Goal: Task Accomplishment & Management: Manage account settings

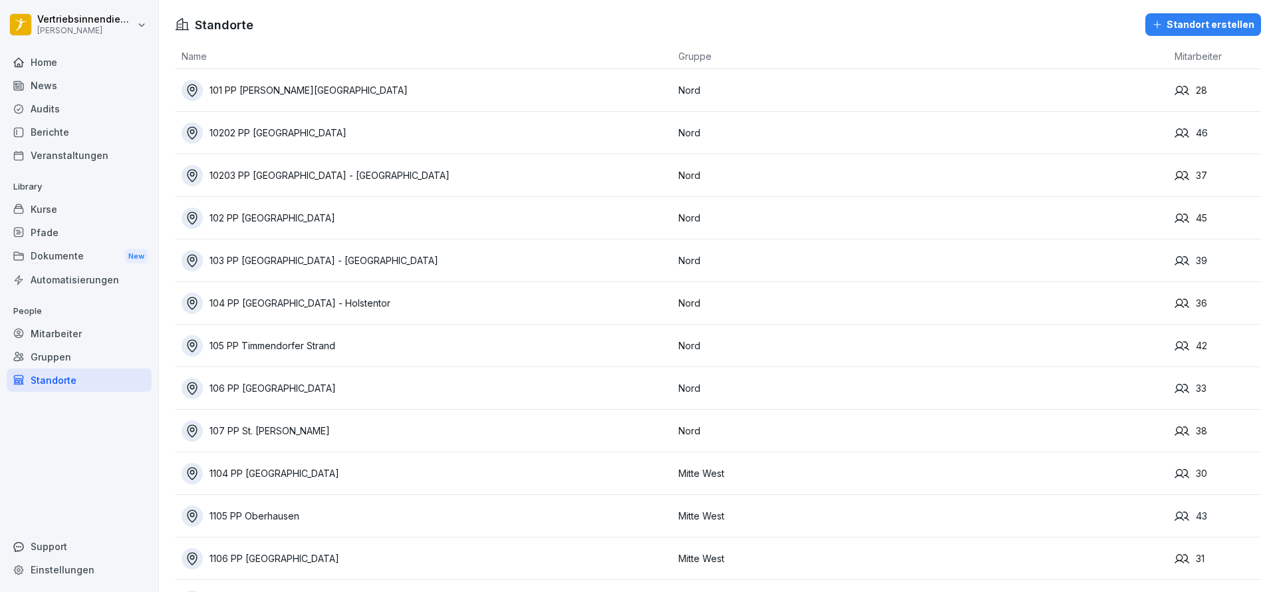
scroll to position [1197, 0]
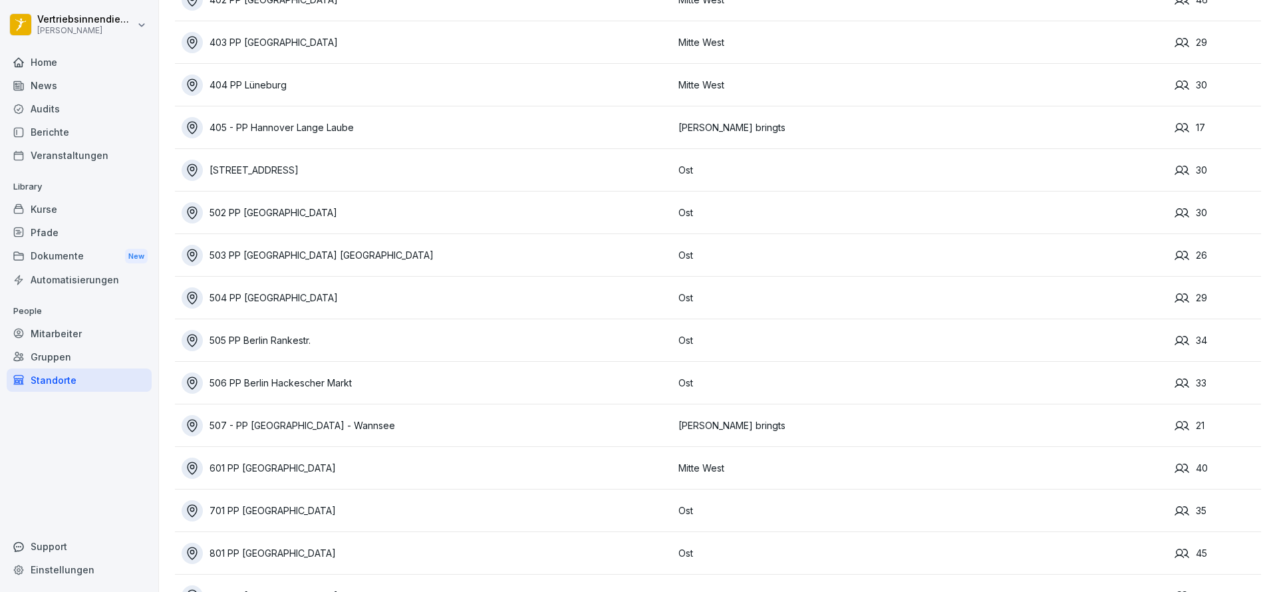
click at [45, 80] on div "News" at bounding box center [79, 85] width 145 height 23
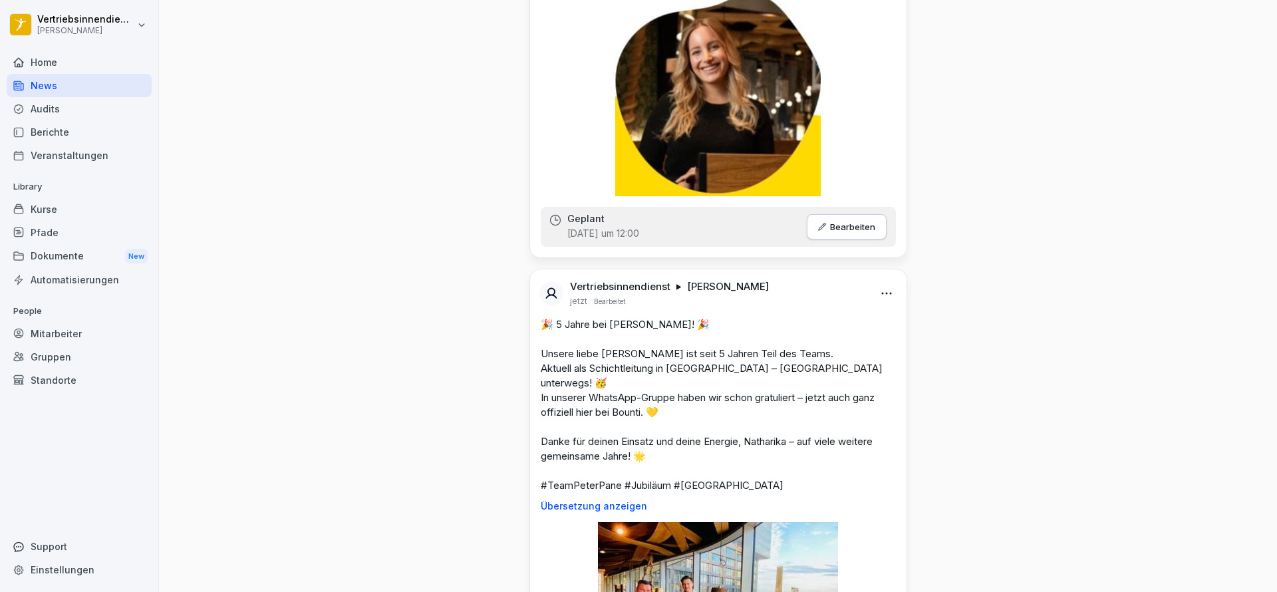
scroll to position [1596, 0]
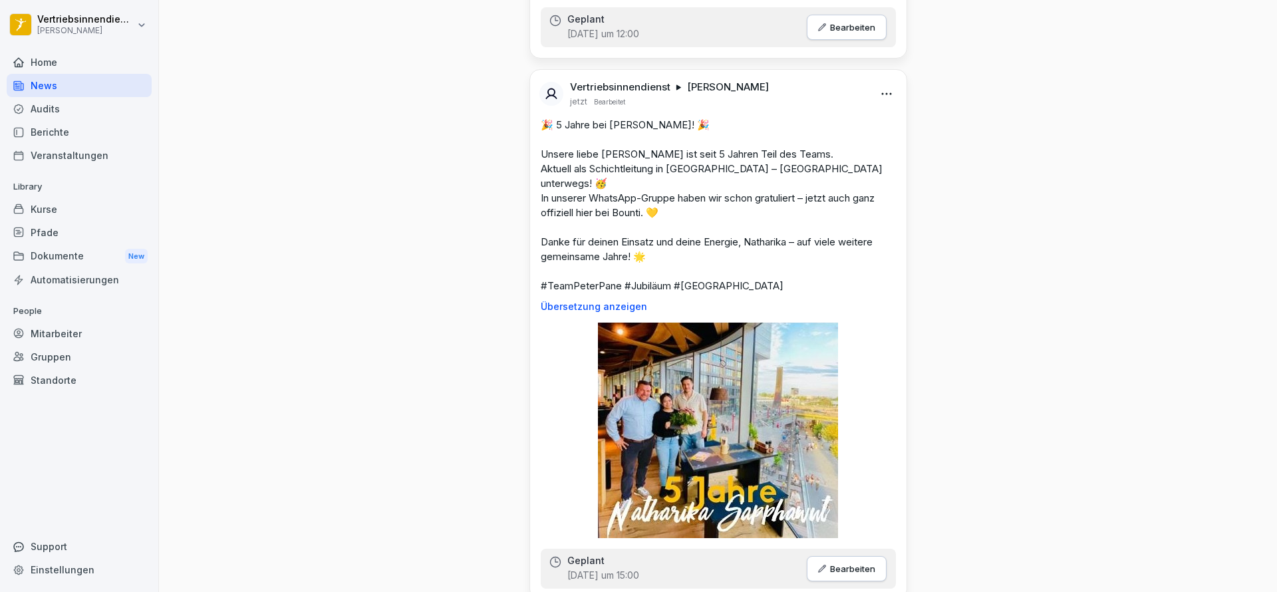
click at [62, 59] on div "Home" at bounding box center [79, 62] width 145 height 23
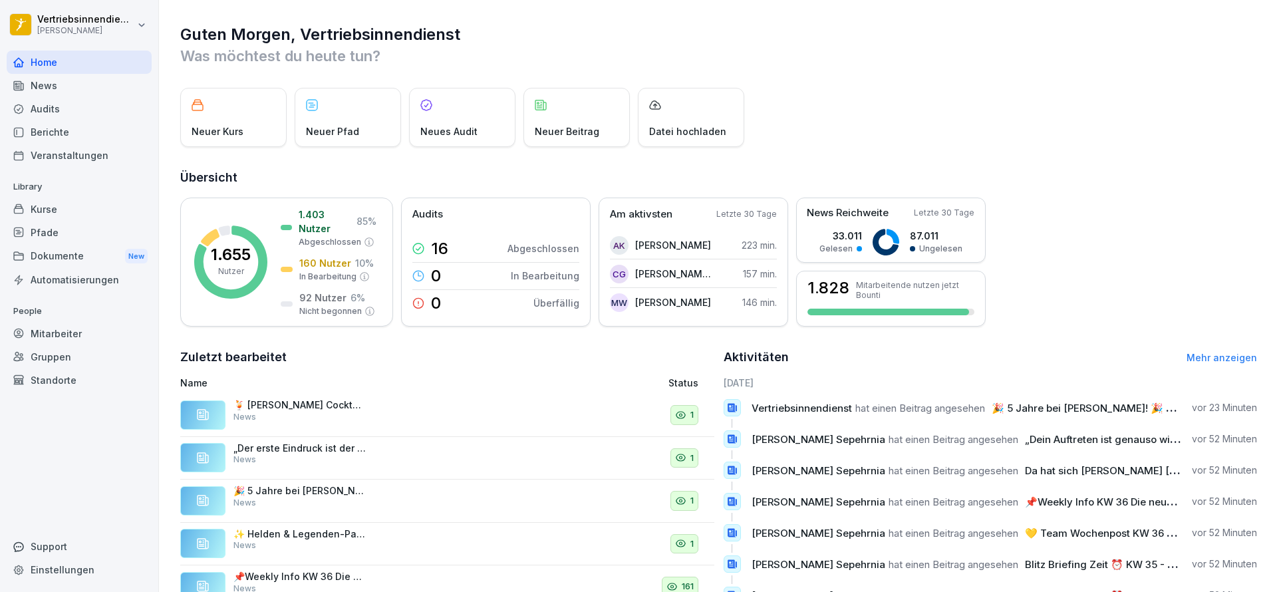
click at [71, 330] on div "Mitarbeiter" at bounding box center [79, 333] width 145 height 23
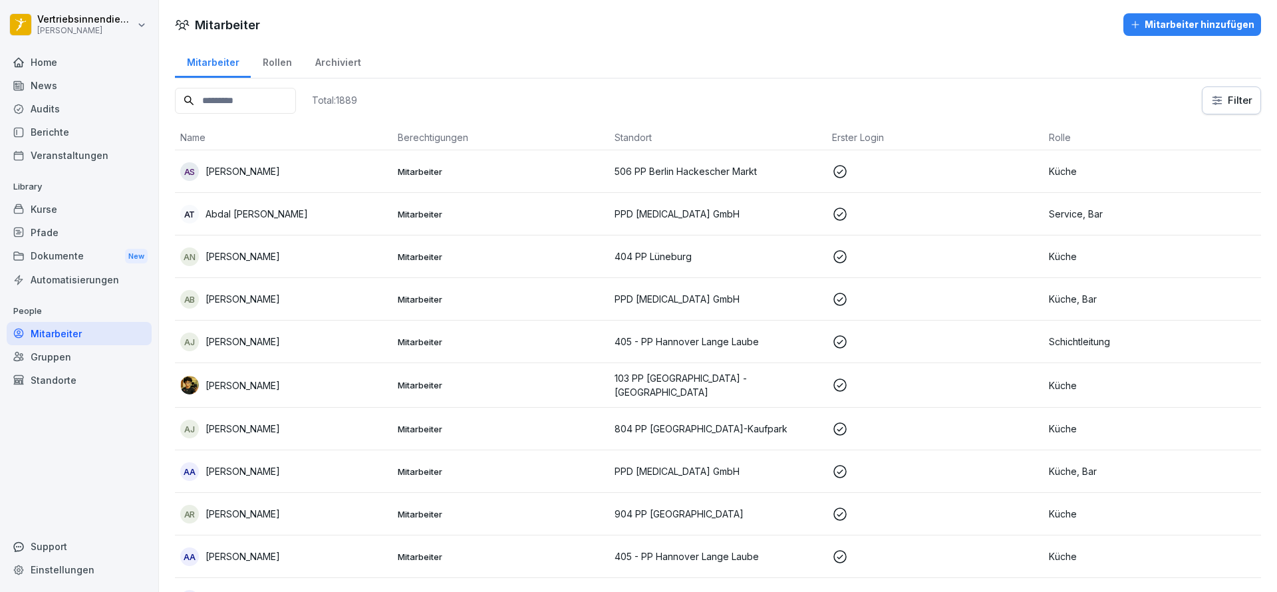
click at [300, 114] on div "Total: 1889" at bounding box center [266, 100] width 182 height 28
click at [296, 102] on input at bounding box center [235, 101] width 121 height 26
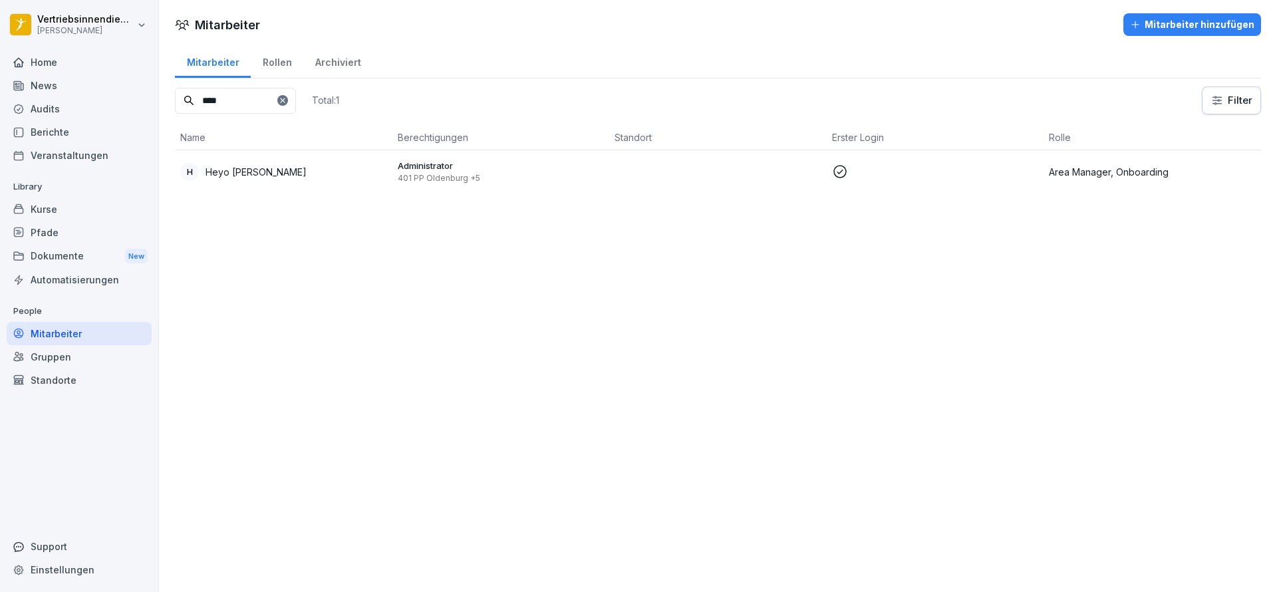
type input "****"
click at [241, 210] on div "Mitarbeiter Mitarbeiter hinzufügen Mitarbeiter Rollen Archiviert **** Total: 1 …" at bounding box center [718, 296] width 1118 height 592
click at [261, 176] on p "Heyo [PERSON_NAME]" at bounding box center [256, 172] width 101 height 14
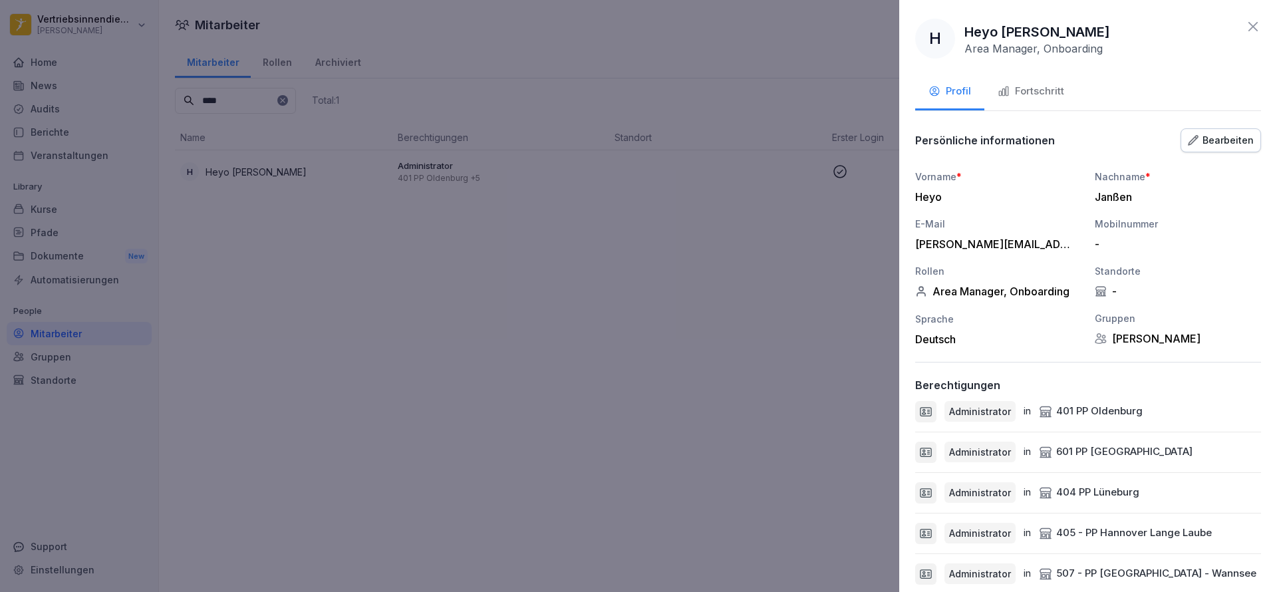
click at [1215, 142] on div "Bearbeiten" at bounding box center [1221, 140] width 66 height 15
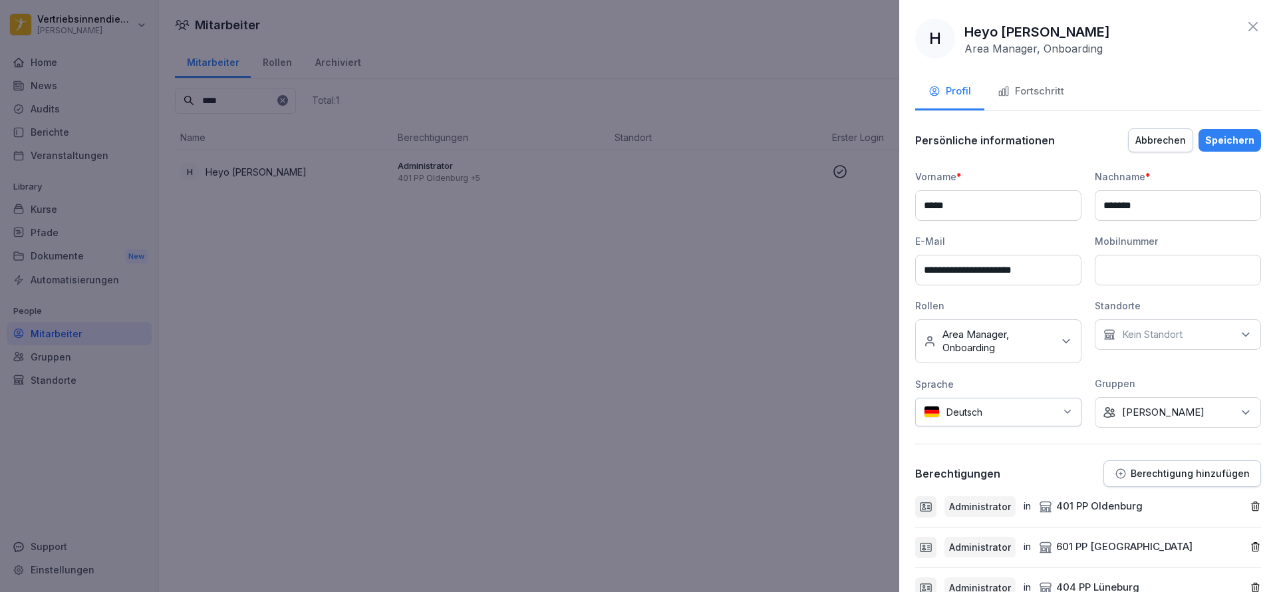
click at [989, 354] on div "Keine Rollen Area Manager, Onboarding" at bounding box center [998, 341] width 166 height 44
click at [928, 414] on button "Onboarding" at bounding box center [931, 418] width 12 height 12
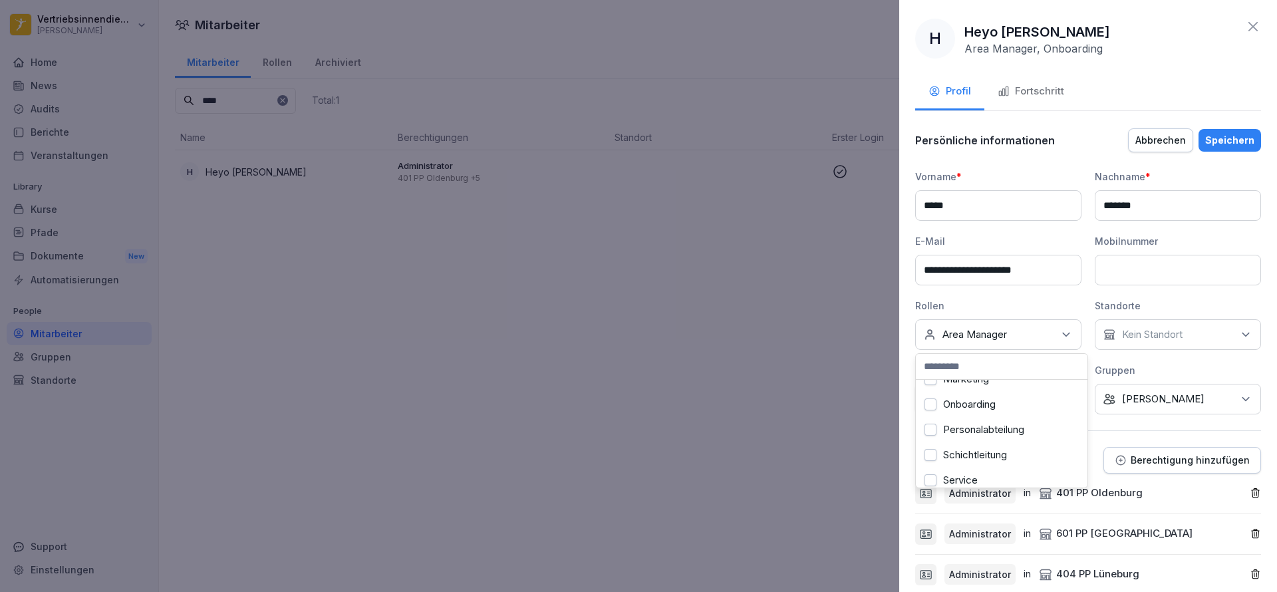
click at [1215, 136] on div "Speichern" at bounding box center [1229, 140] width 49 height 15
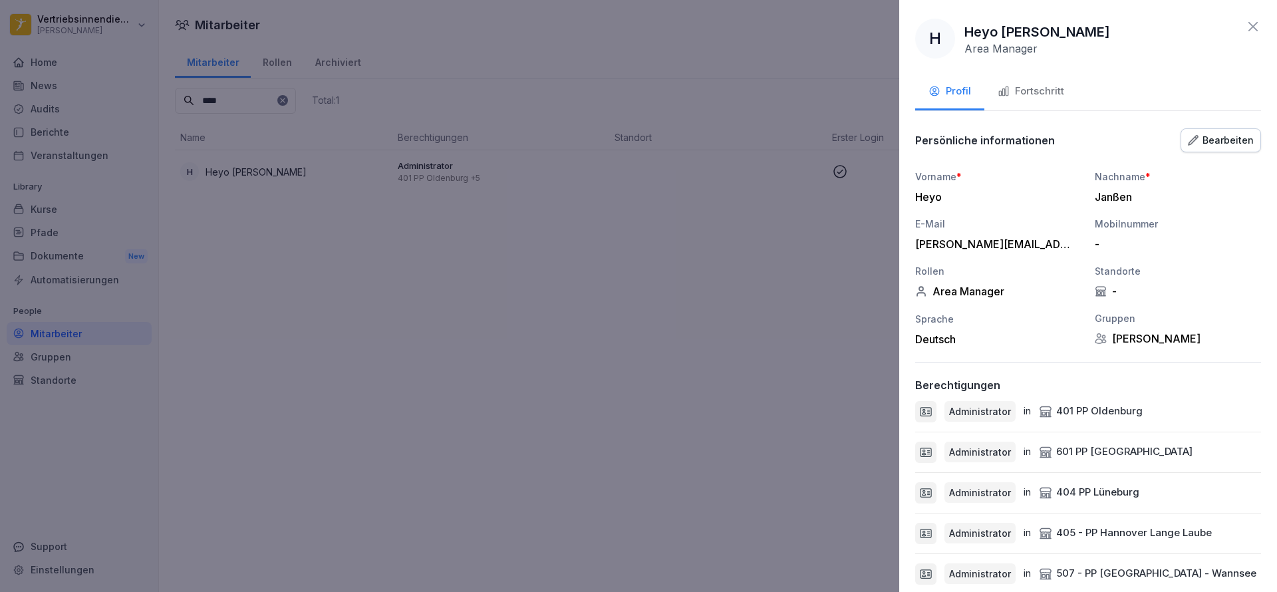
click at [634, 426] on div at bounding box center [638, 296] width 1277 height 592
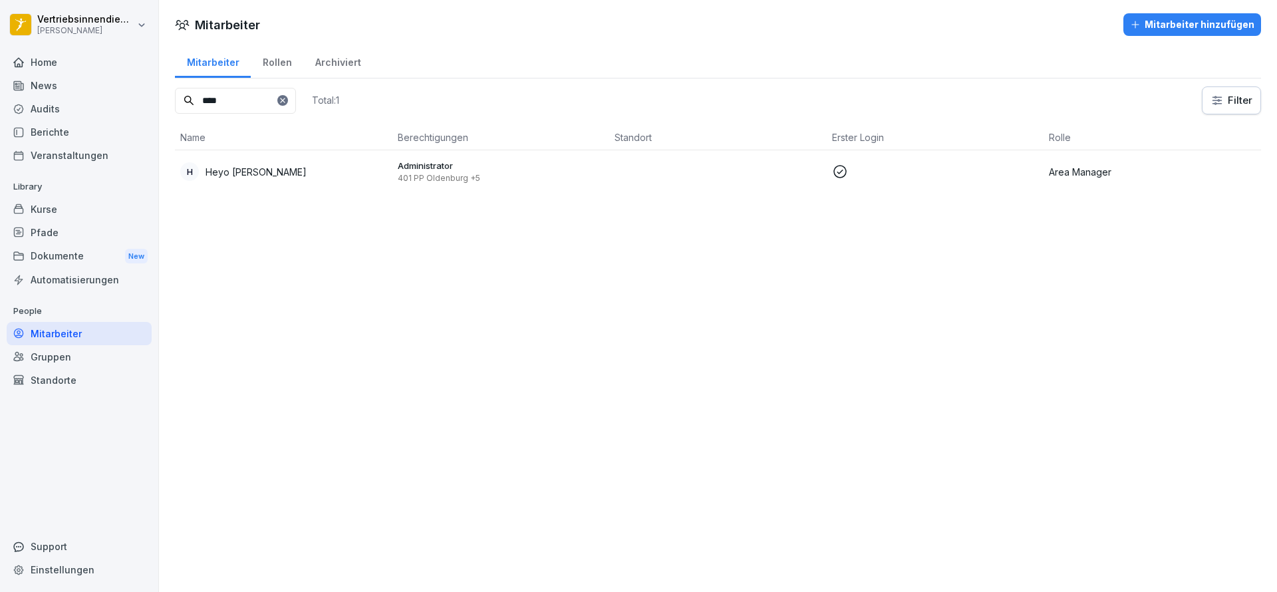
click at [48, 68] on div "Home" at bounding box center [79, 62] width 145 height 23
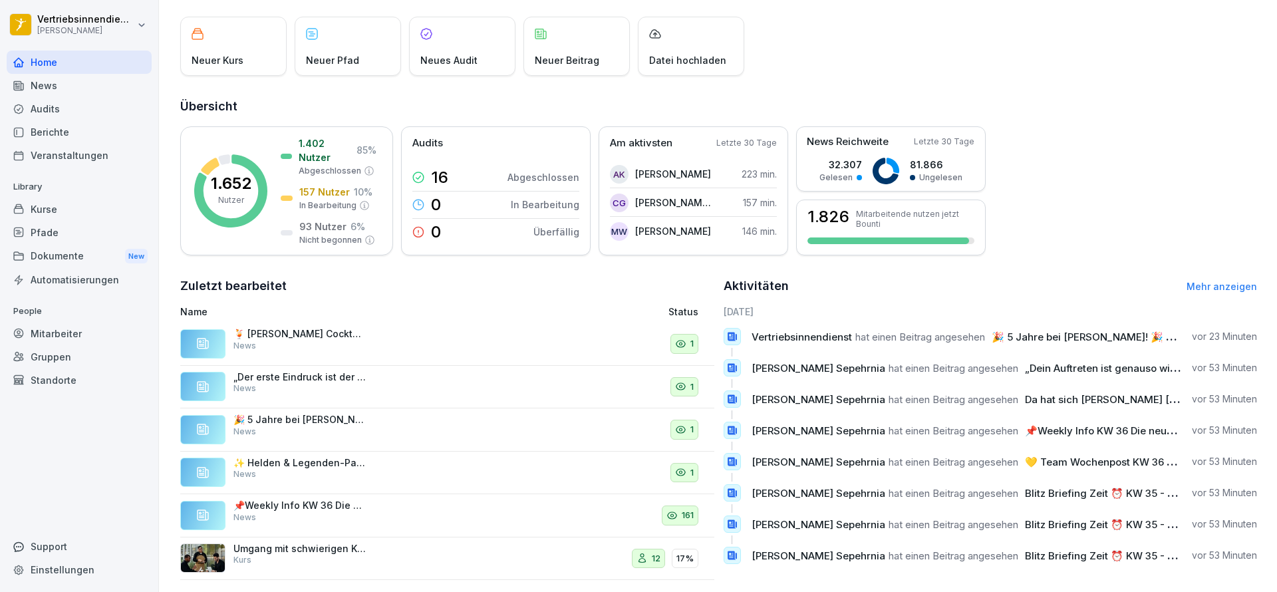
scroll to position [98, 0]
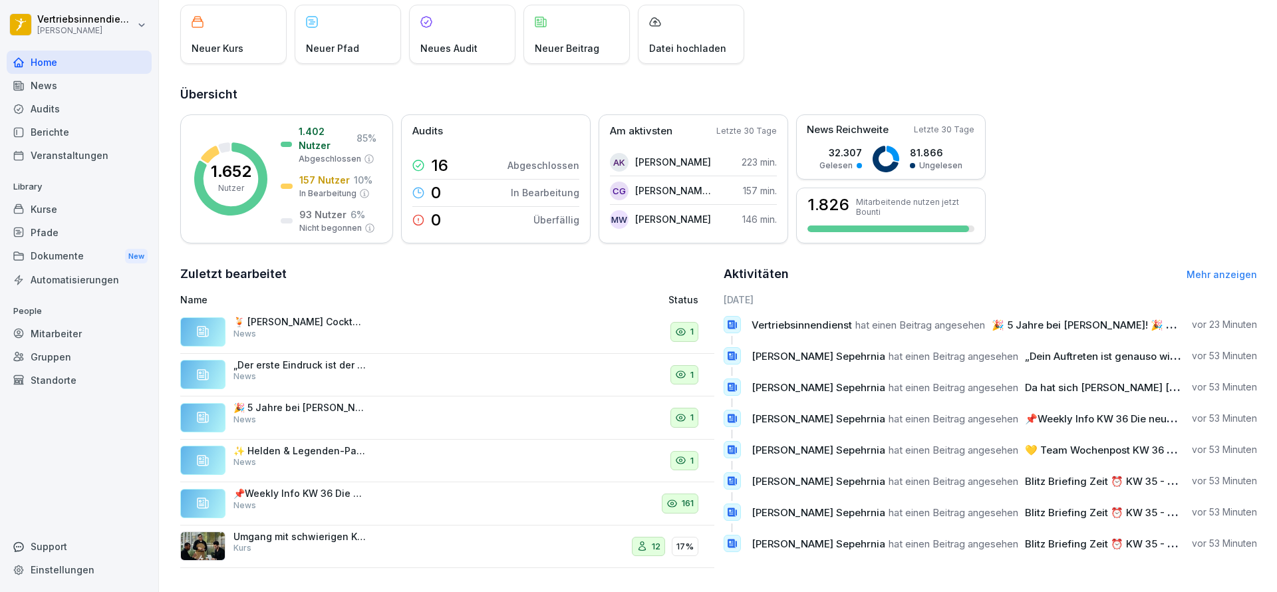
click at [50, 89] on div "News" at bounding box center [79, 85] width 145 height 23
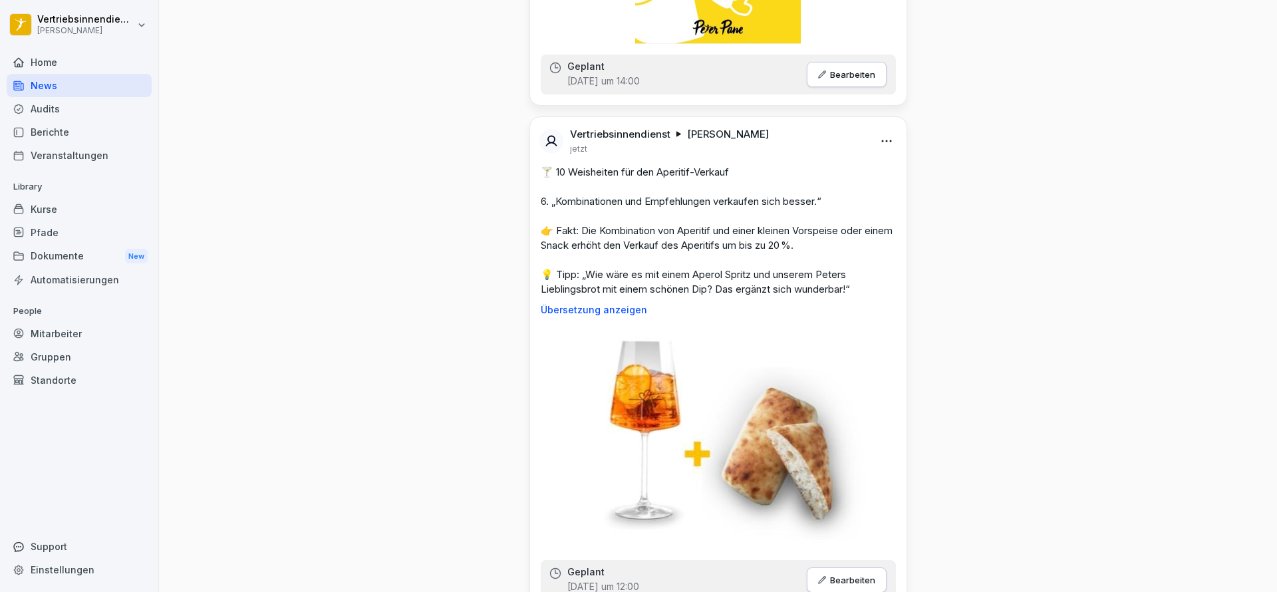
scroll to position [2694, 0]
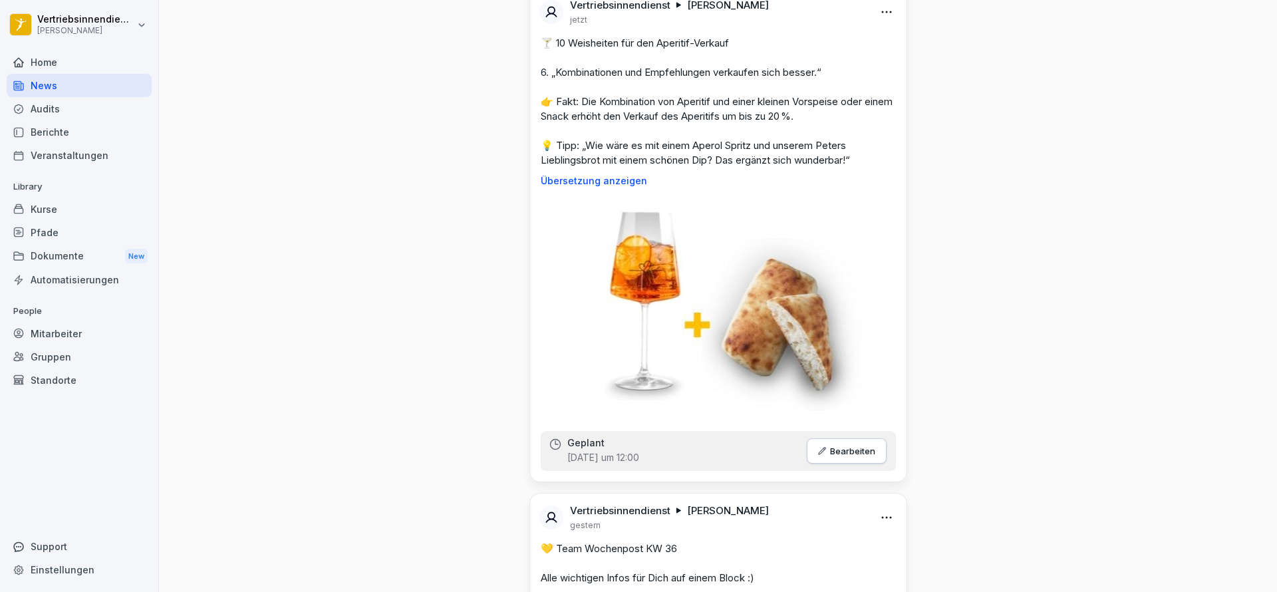
click at [63, 104] on div "Audits" at bounding box center [79, 108] width 145 height 23
